Goal: Check status: Check status

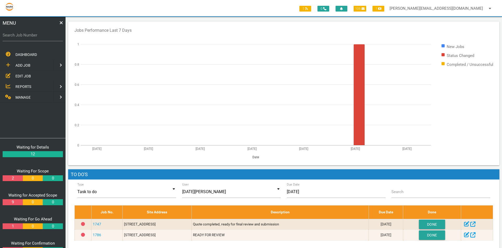
click at [21, 36] on label "Search Job Number" at bounding box center [33, 35] width 60 height 6
click at [21, 36] on input "Search Job Number" at bounding box center [33, 35] width 60 height 12
type input "1356"
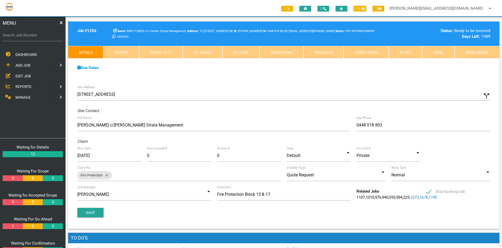
click at [159, 50] on link "Scope 17 - 11" at bounding box center [161, 52] width 44 height 13
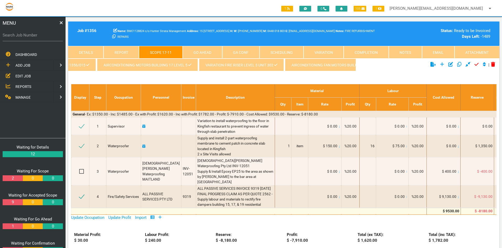
scroll to position [0, 390]
